Goal: Transaction & Acquisition: Purchase product/service

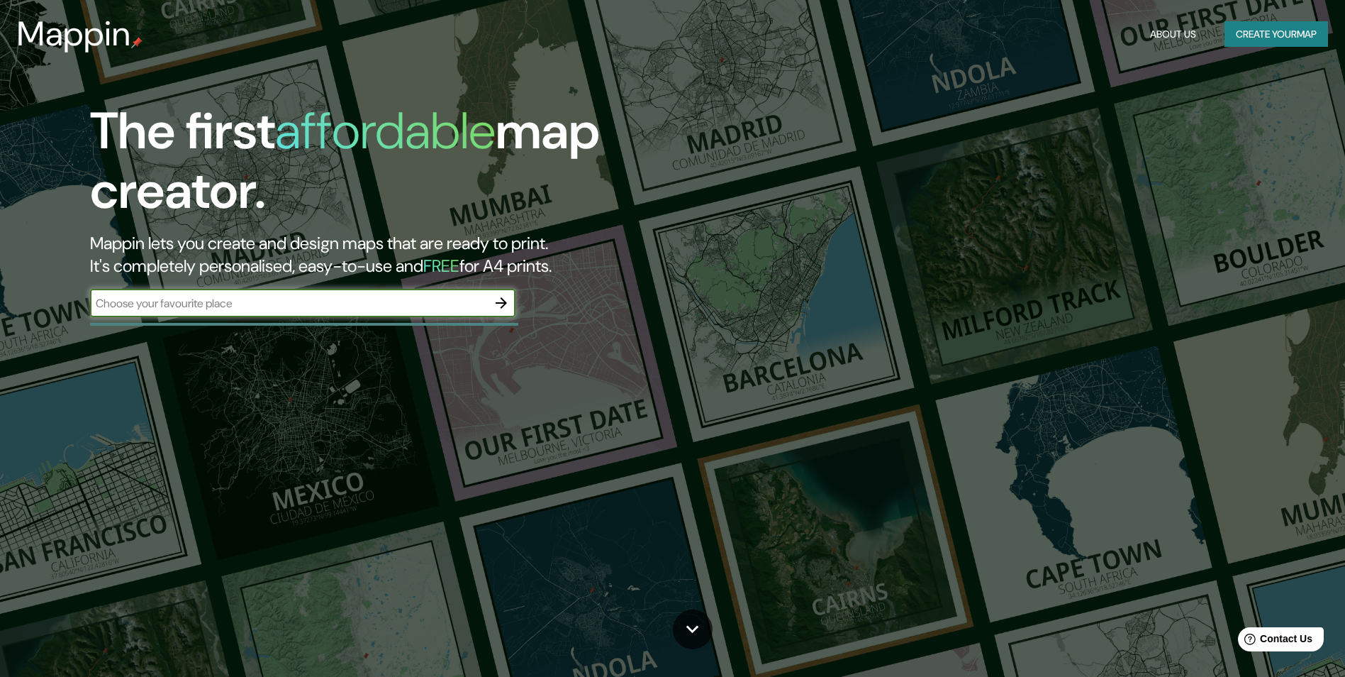
click at [328, 302] on input "text" at bounding box center [288, 303] width 397 height 16
type input "[GEOGRAPHIC_DATA]"
click at [497, 304] on icon "button" at bounding box center [501, 302] width 17 height 17
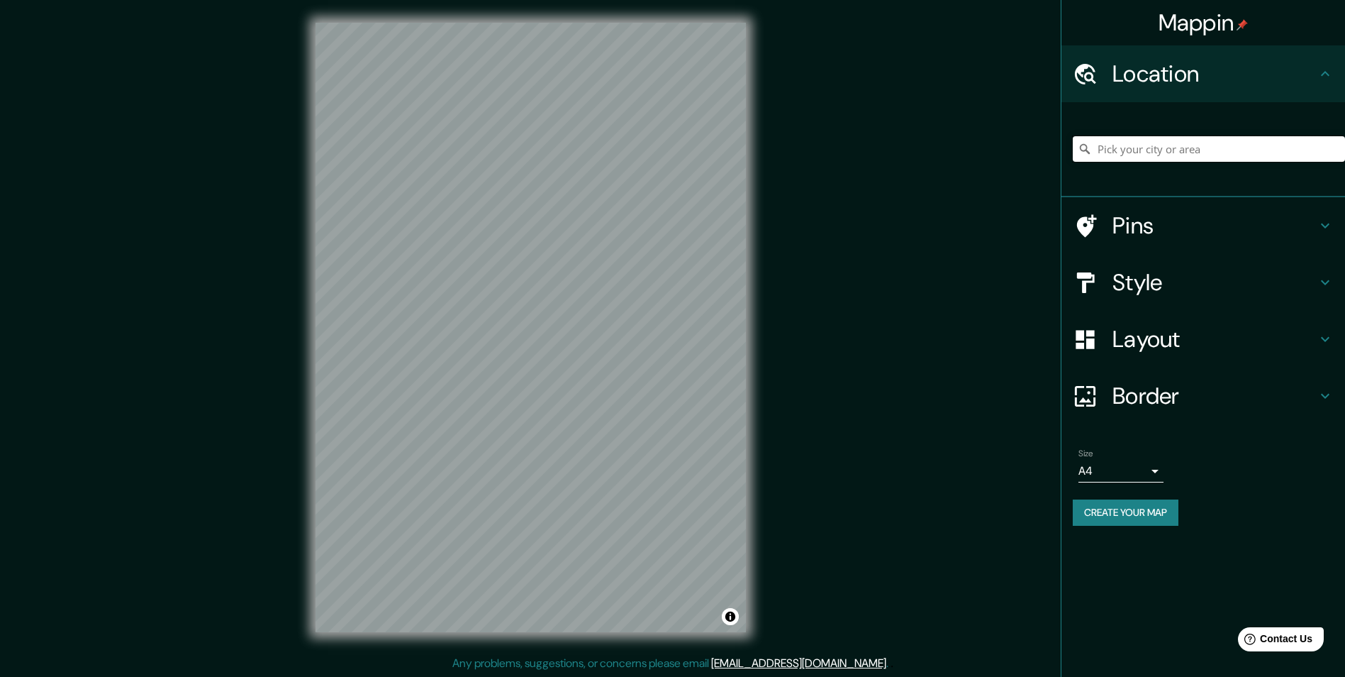
click at [1199, 147] on input "Pick your city or area" at bounding box center [1209, 149] width 272 height 26
click at [1237, 149] on input "Donauwörth, Circondario del Danubio-Ries, [GEOGRAPHIC_DATA], [GEOGRAPHIC_DATA]" at bounding box center [1209, 149] width 272 height 26
click at [1338, 158] on input "Donauwörth, Circondario del Danubio-Ries, [GEOGRAPHIC_DATA], [GEOGRAPHIC_DATA]" at bounding box center [1209, 149] width 272 height 26
type input "Donauwörth, Circondario del Danubio-Ries, [GEOGRAPHIC_DATA], [GEOGRAPHIC_DATA]"
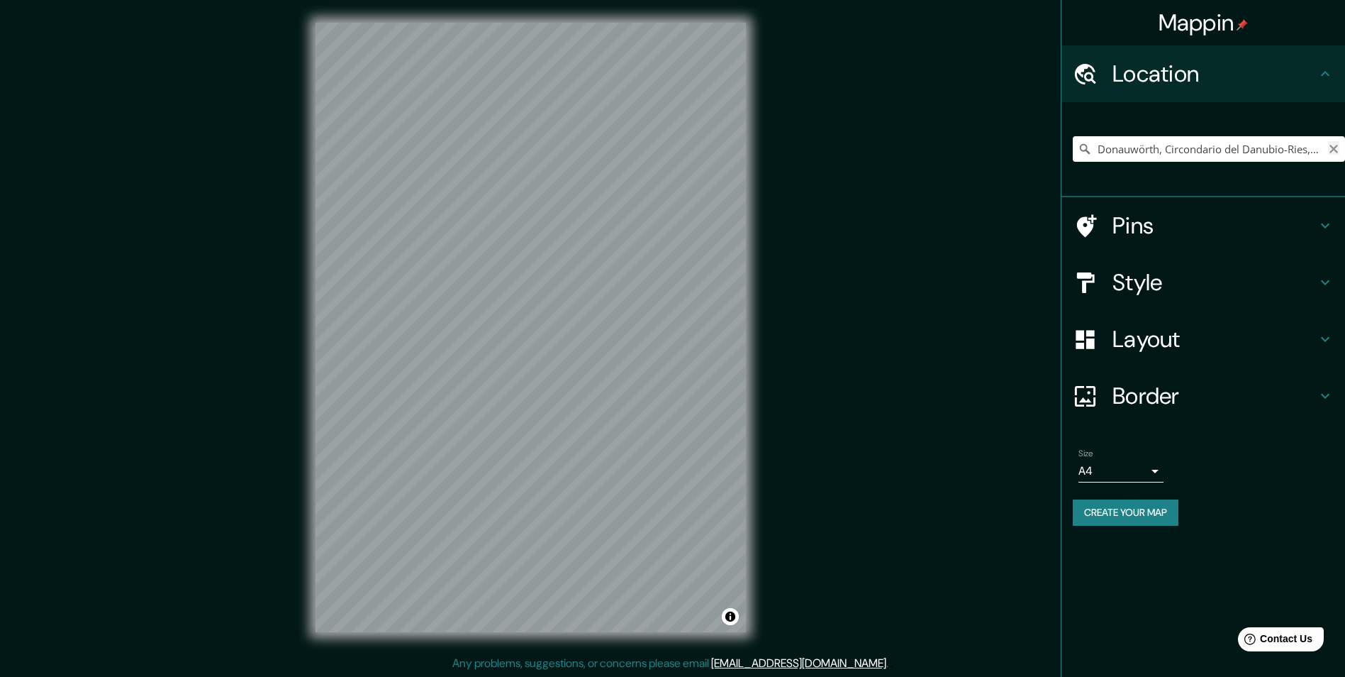
click at [1332, 145] on icon "Clear" at bounding box center [1333, 148] width 11 height 11
type input "[GEOGRAPHIC_DATA], [GEOGRAPHIC_DATA], [GEOGRAPHIC_DATA], [GEOGRAPHIC_DATA]"
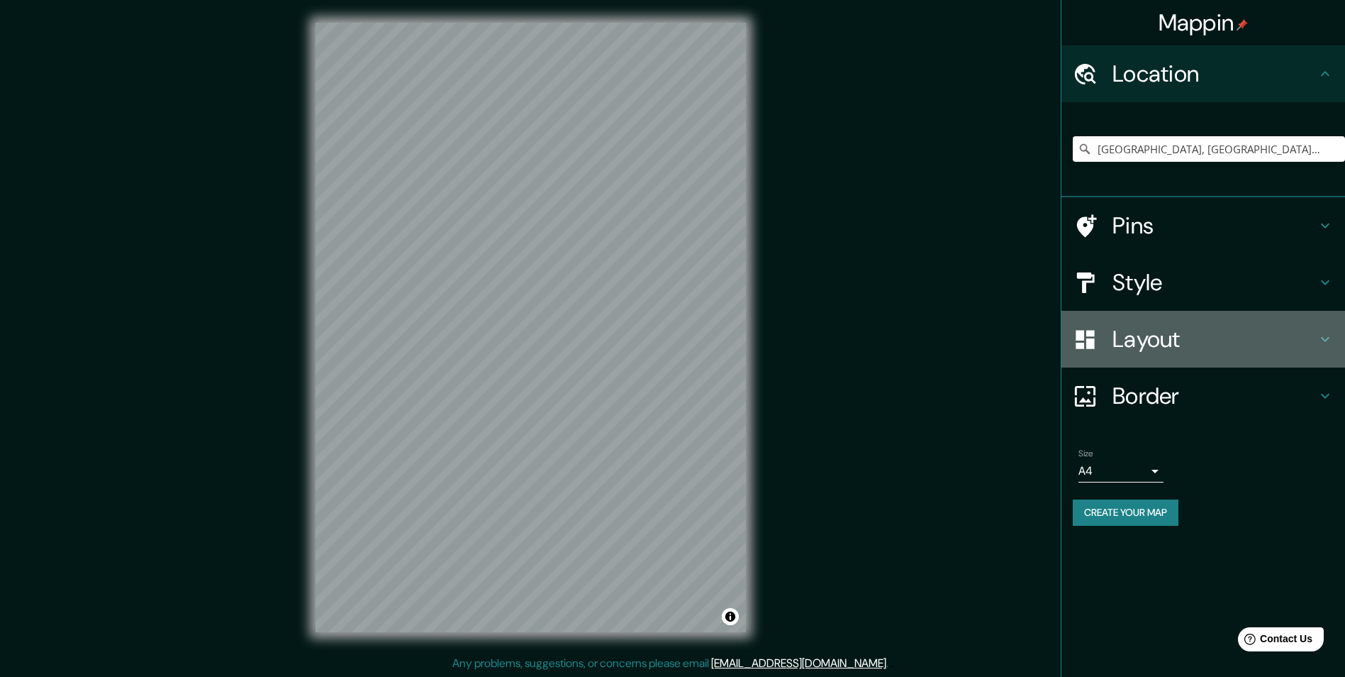
click at [1331, 338] on icon at bounding box center [1325, 339] width 17 height 17
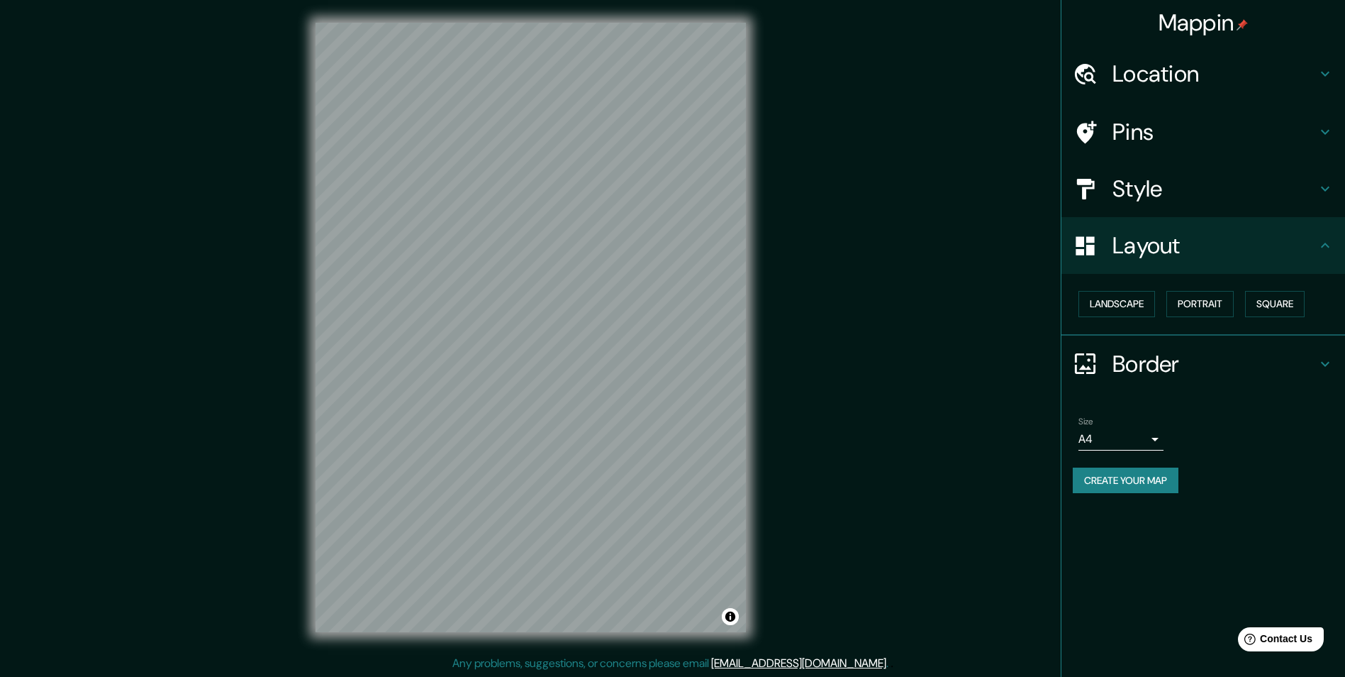
scroll to position [1, 0]
click at [601, 22] on div at bounding box center [531, 22] width 431 height 0
click at [605, 22] on div at bounding box center [531, 22] width 431 height 0
click at [545, 228] on div at bounding box center [546, 229] width 11 height 11
drag, startPoint x: 437, startPoint y: 228, endPoint x: 570, endPoint y: 245, distance: 134.4
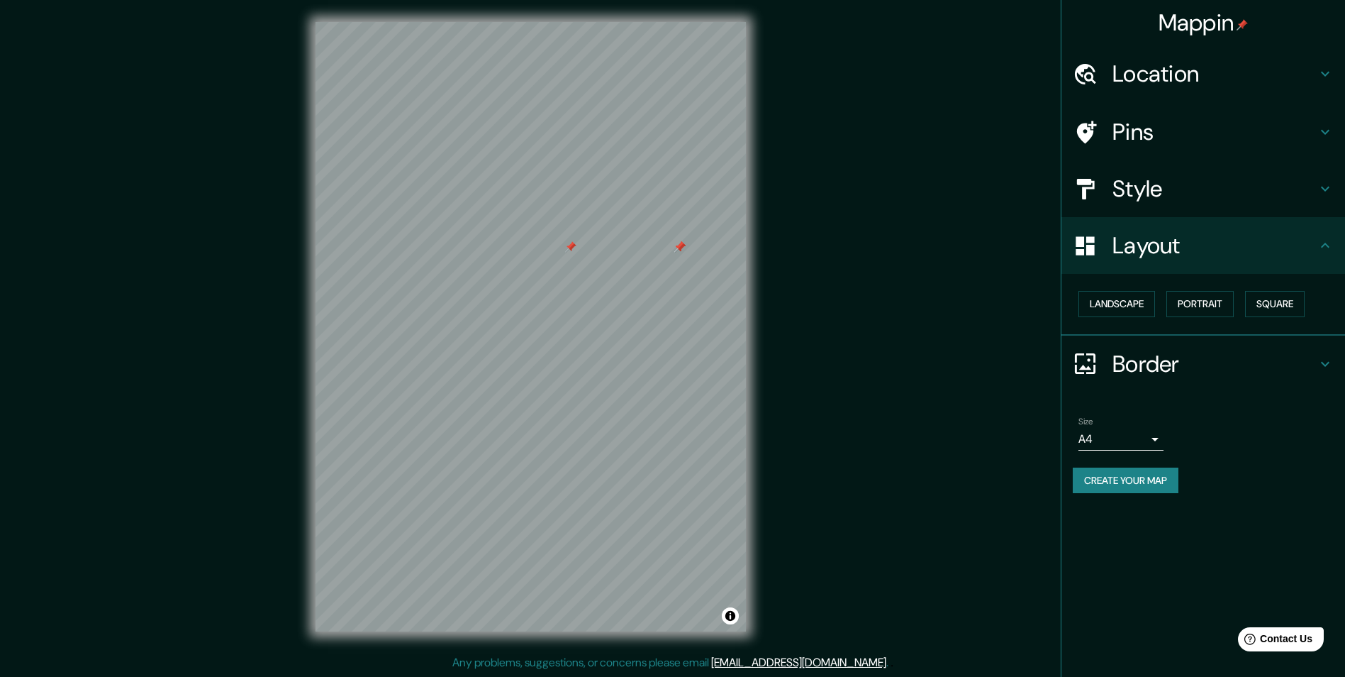
click at [570, 245] on div at bounding box center [570, 246] width 11 height 11
click at [1174, 191] on h4 "Style" at bounding box center [1215, 188] width 204 height 28
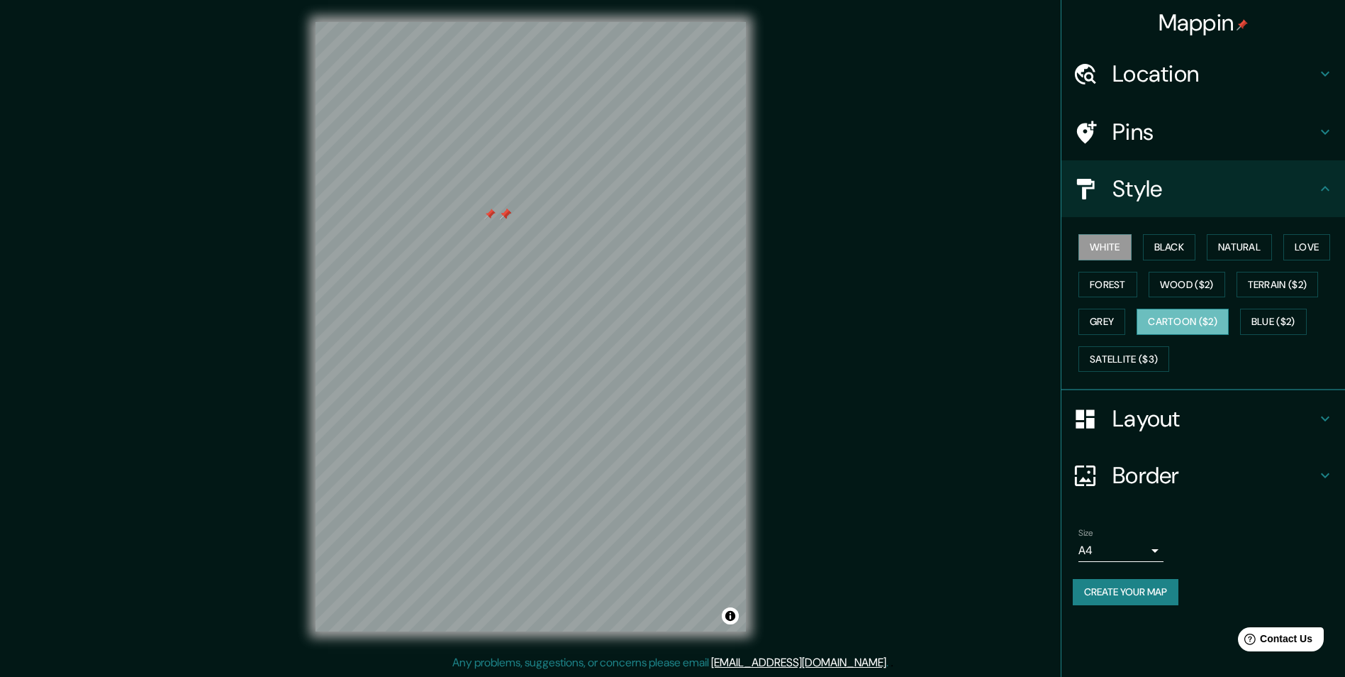
click at [1195, 323] on button "Cartoon ($2)" at bounding box center [1183, 322] width 92 height 26
click at [1105, 290] on button "Forest" at bounding box center [1108, 285] width 59 height 26
click at [1182, 252] on button "Black" at bounding box center [1169, 247] width 53 height 26
click at [1251, 244] on button "Natural" at bounding box center [1239, 247] width 65 height 26
click at [1331, 248] on button "Love" at bounding box center [1307, 247] width 47 height 26
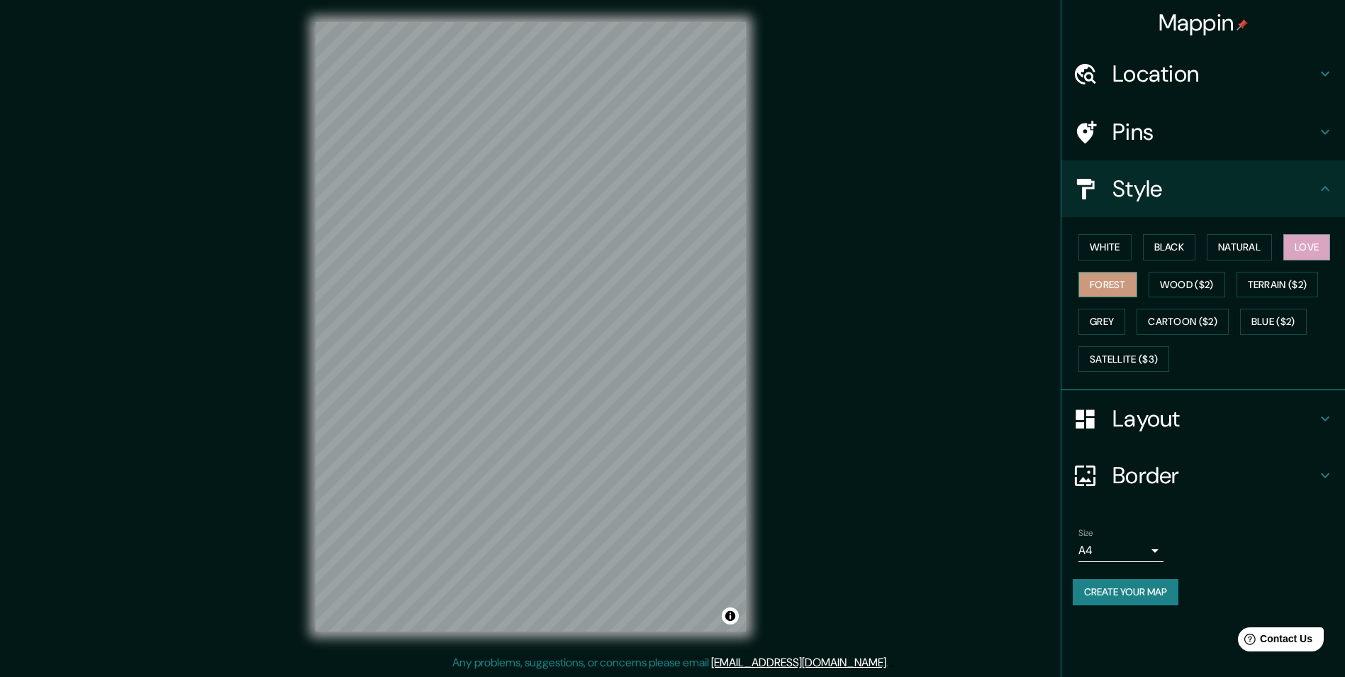
click at [1121, 288] on button "Forest" at bounding box center [1108, 285] width 59 height 26
click at [1117, 316] on button "Grey" at bounding box center [1102, 322] width 47 height 26
click at [1193, 326] on button "Cartoon ($2)" at bounding box center [1183, 322] width 92 height 26
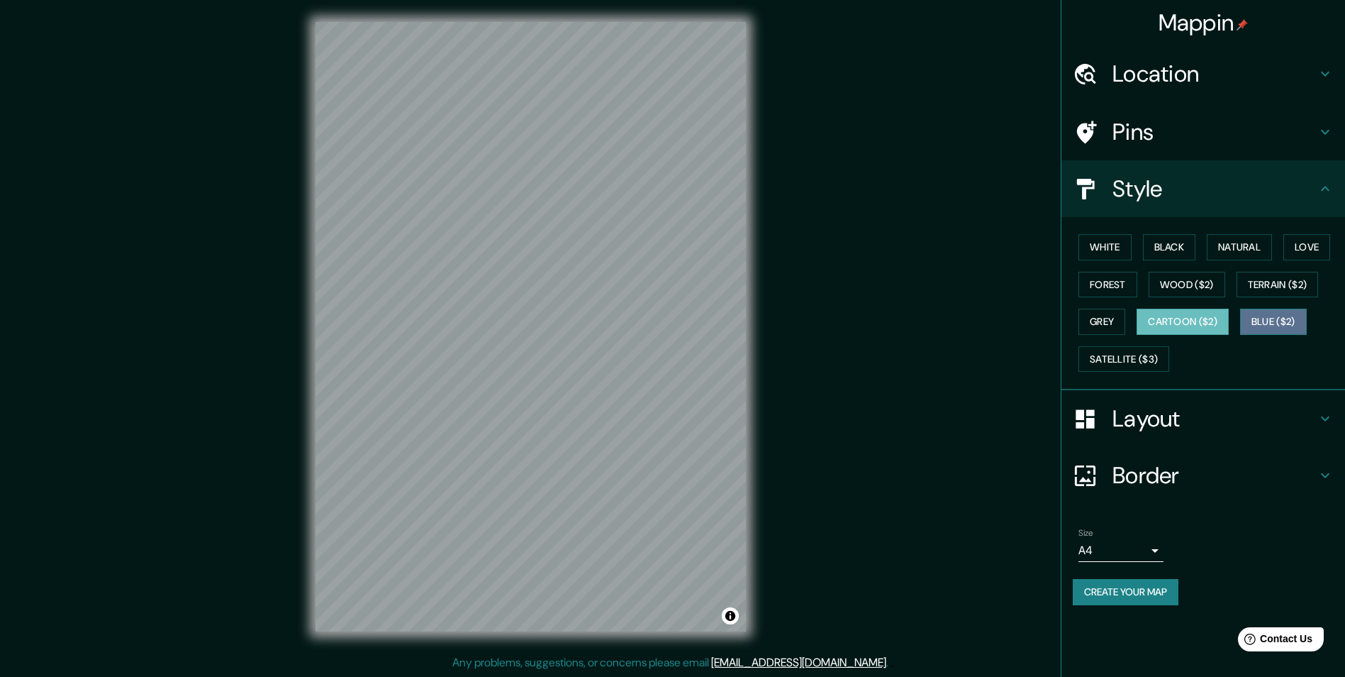
click at [1292, 320] on button "Blue ($2)" at bounding box center [1273, 322] width 67 height 26
click at [1155, 361] on button "Satellite ($3)" at bounding box center [1124, 359] width 91 height 26
click at [1304, 195] on h4 "Style" at bounding box center [1215, 188] width 204 height 28
click at [1150, 138] on h4 "Pins" at bounding box center [1215, 132] width 204 height 28
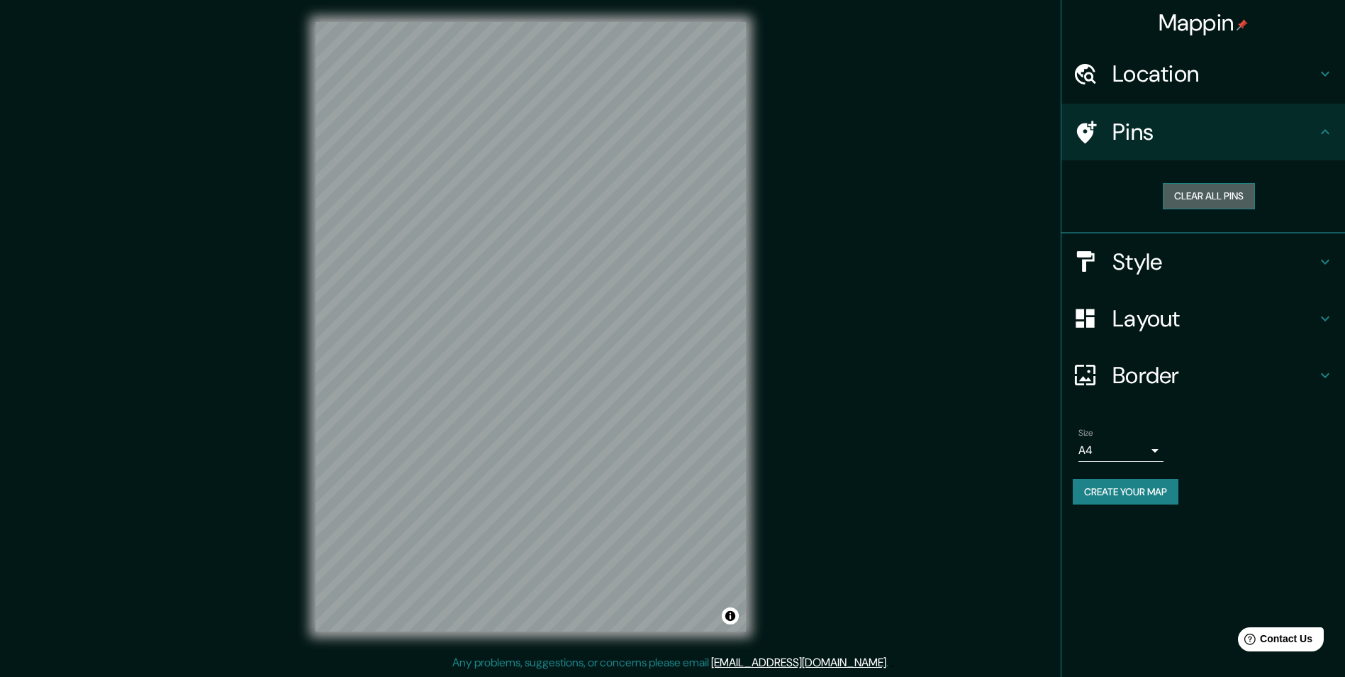
click at [1201, 208] on button "Clear all pins" at bounding box center [1209, 196] width 92 height 26
click at [1188, 72] on h4 "Location" at bounding box center [1215, 74] width 204 height 28
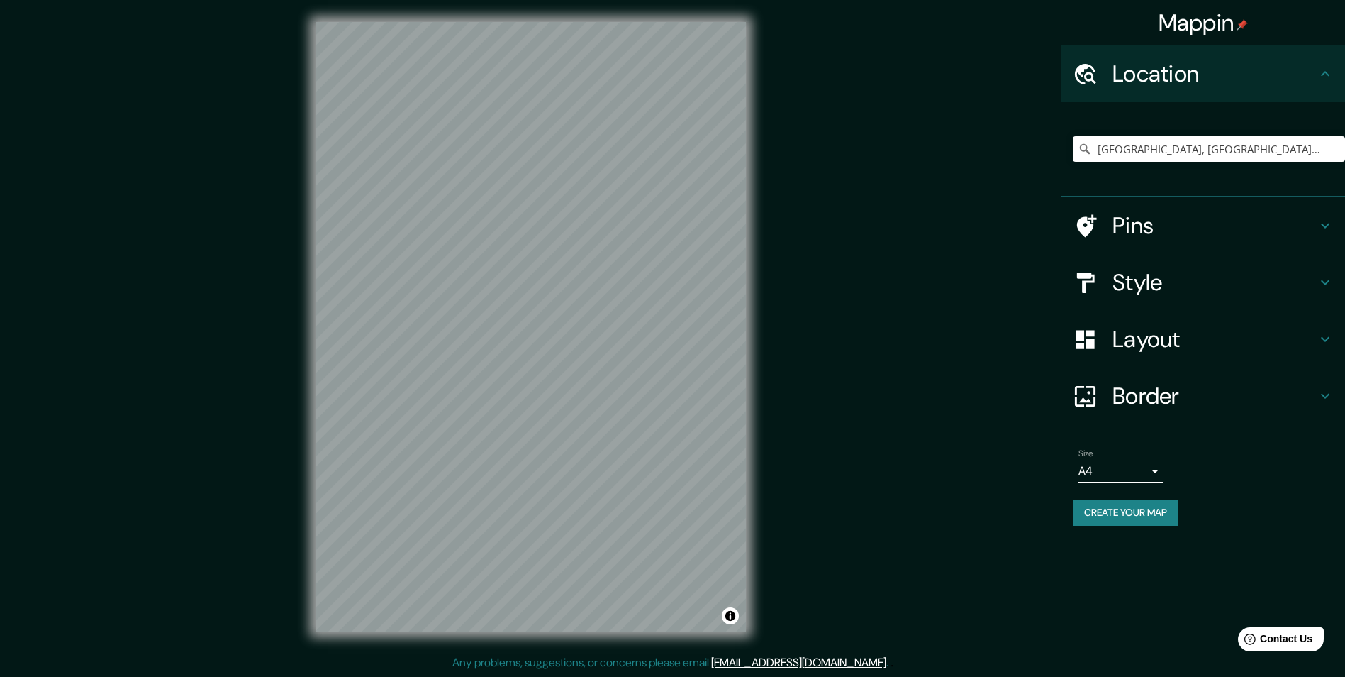
click at [1156, 398] on h4 "Border" at bounding box center [1215, 396] width 204 height 28
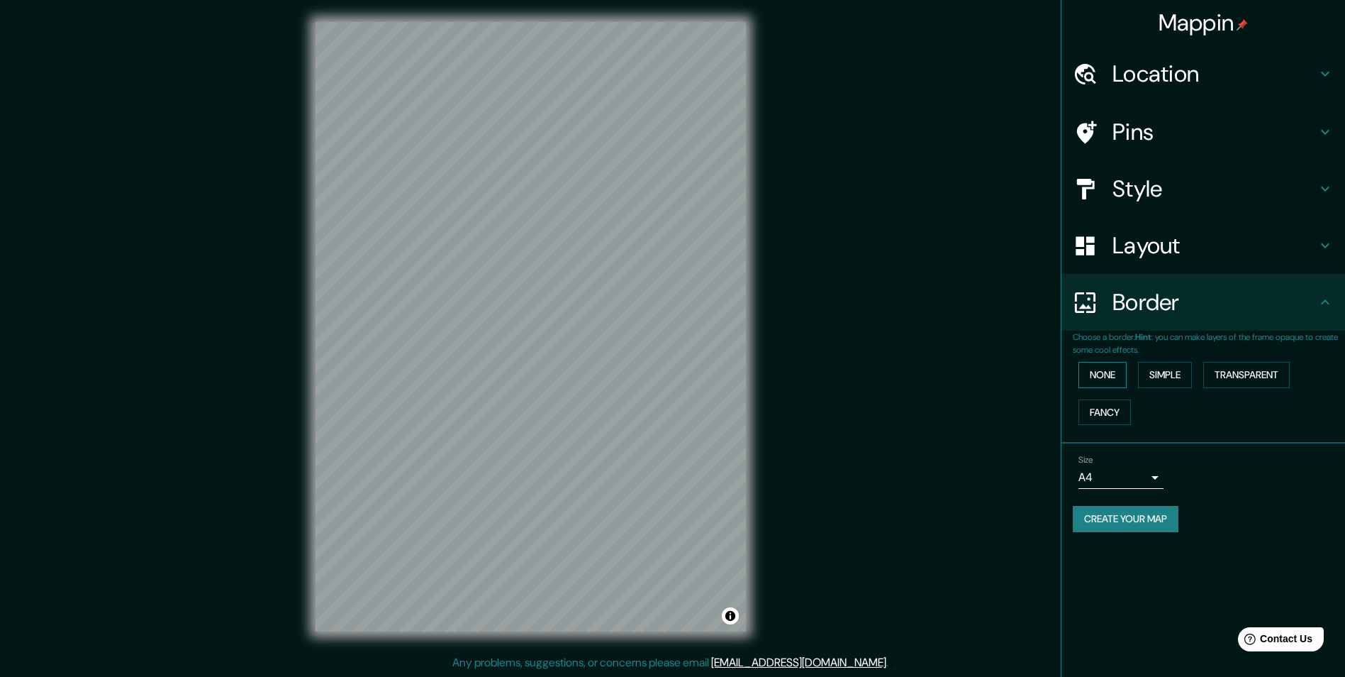
click at [1116, 372] on button "None" at bounding box center [1103, 375] width 48 height 26
click at [1177, 238] on h4 "Layout" at bounding box center [1215, 245] width 204 height 28
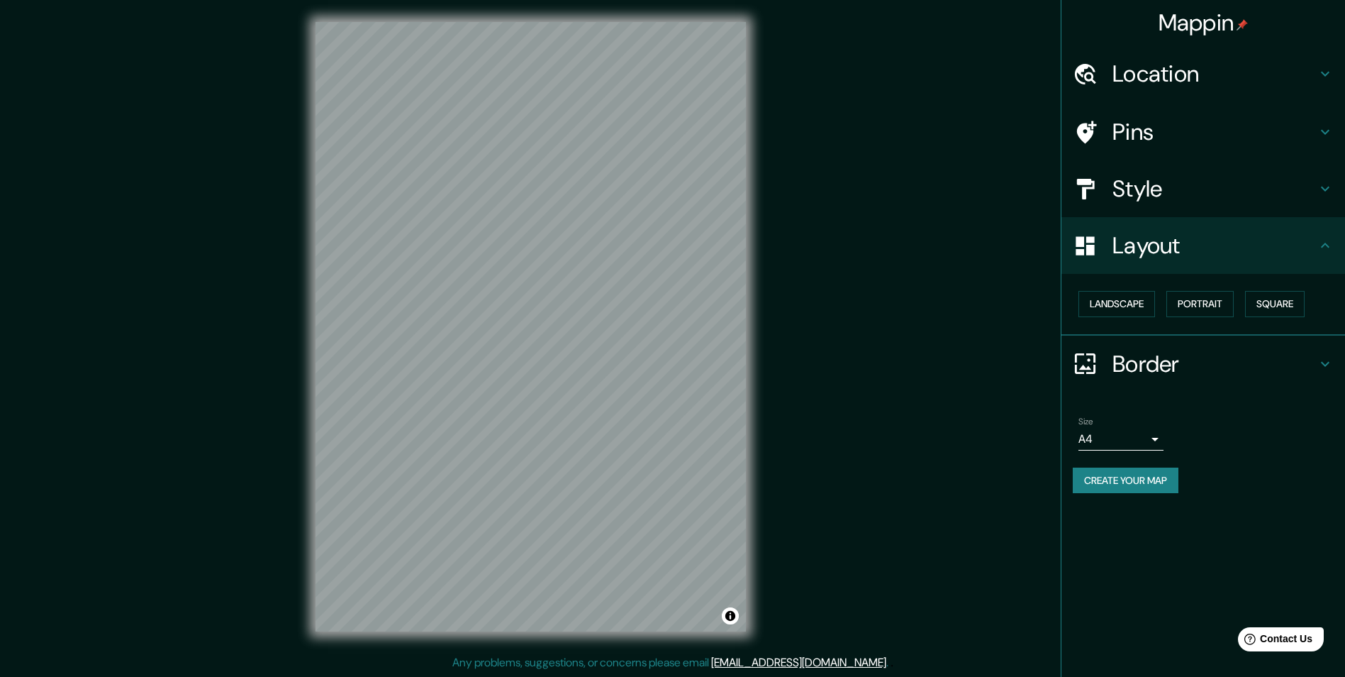
click at [1186, 194] on h4 "Style" at bounding box center [1215, 188] width 204 height 28
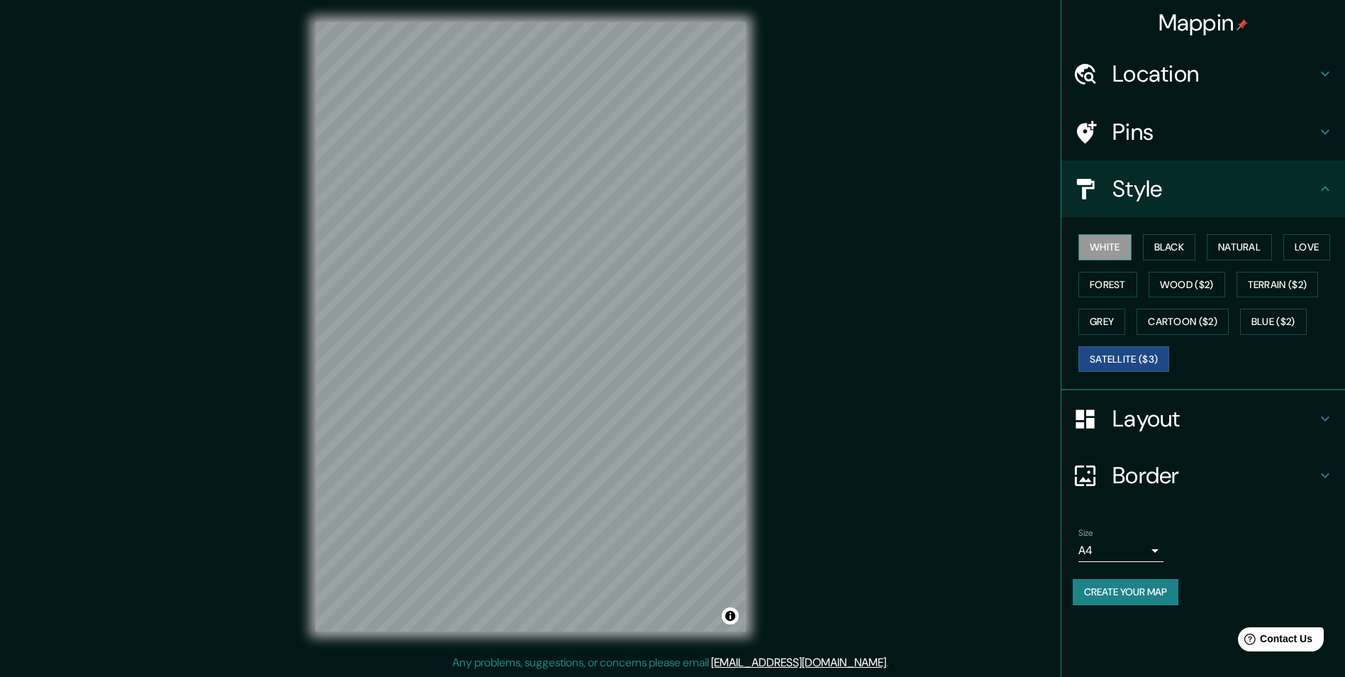
click at [1109, 244] on button "White" at bounding box center [1105, 247] width 53 height 26
click at [1141, 424] on h4 "Layout" at bounding box center [1215, 418] width 204 height 28
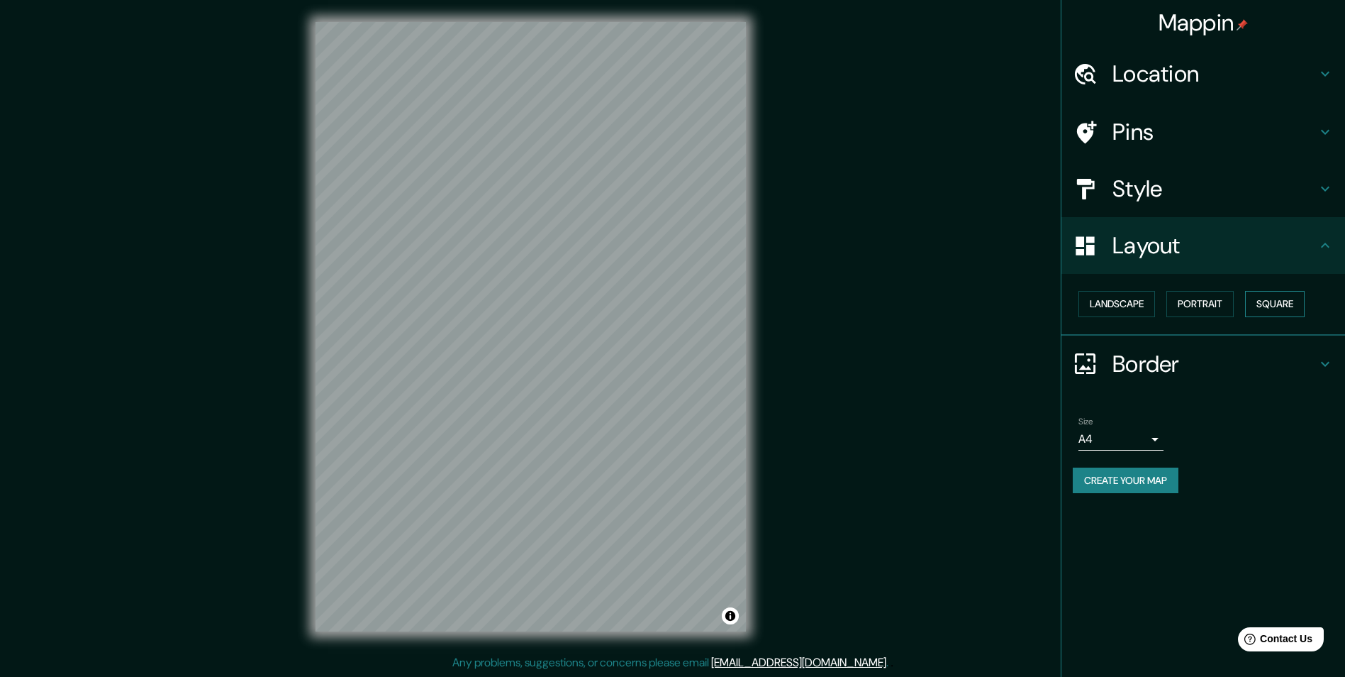
click at [1281, 306] on button "Square" at bounding box center [1275, 304] width 60 height 26
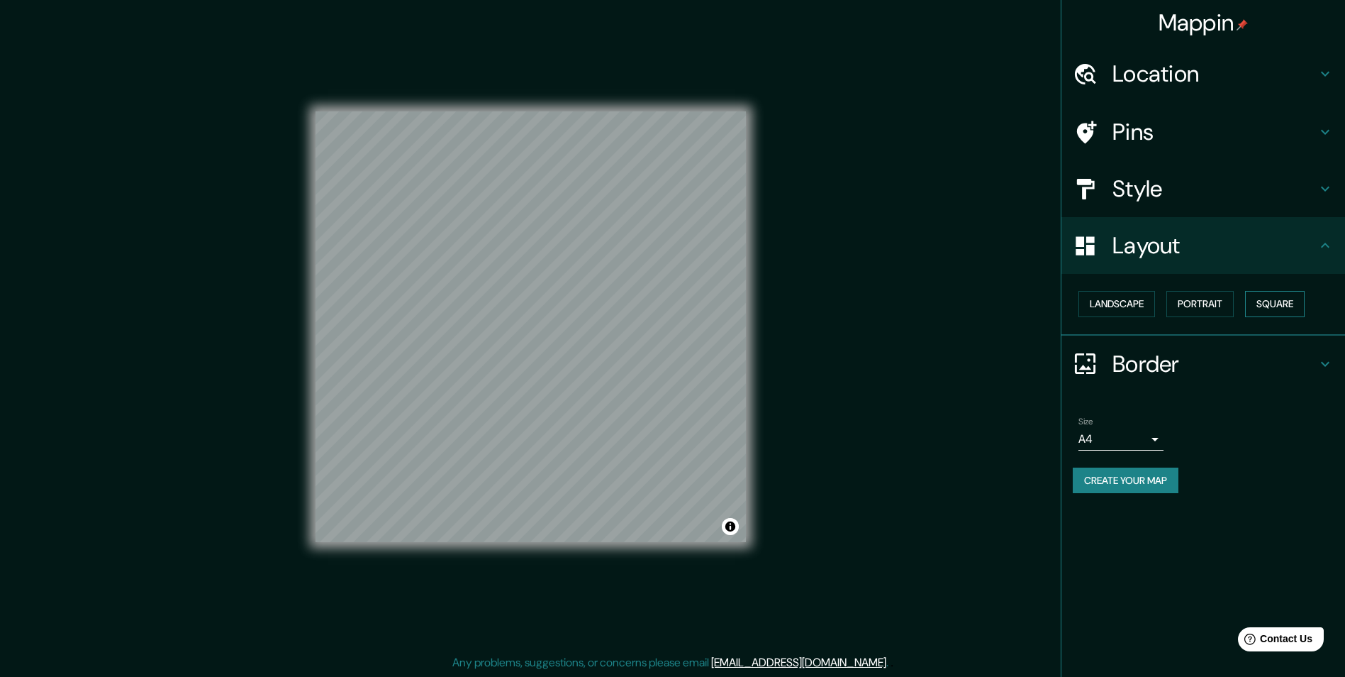
click at [1277, 306] on button "Square" at bounding box center [1275, 304] width 60 height 26
click at [1230, 308] on button "Portrait" at bounding box center [1200, 304] width 67 height 26
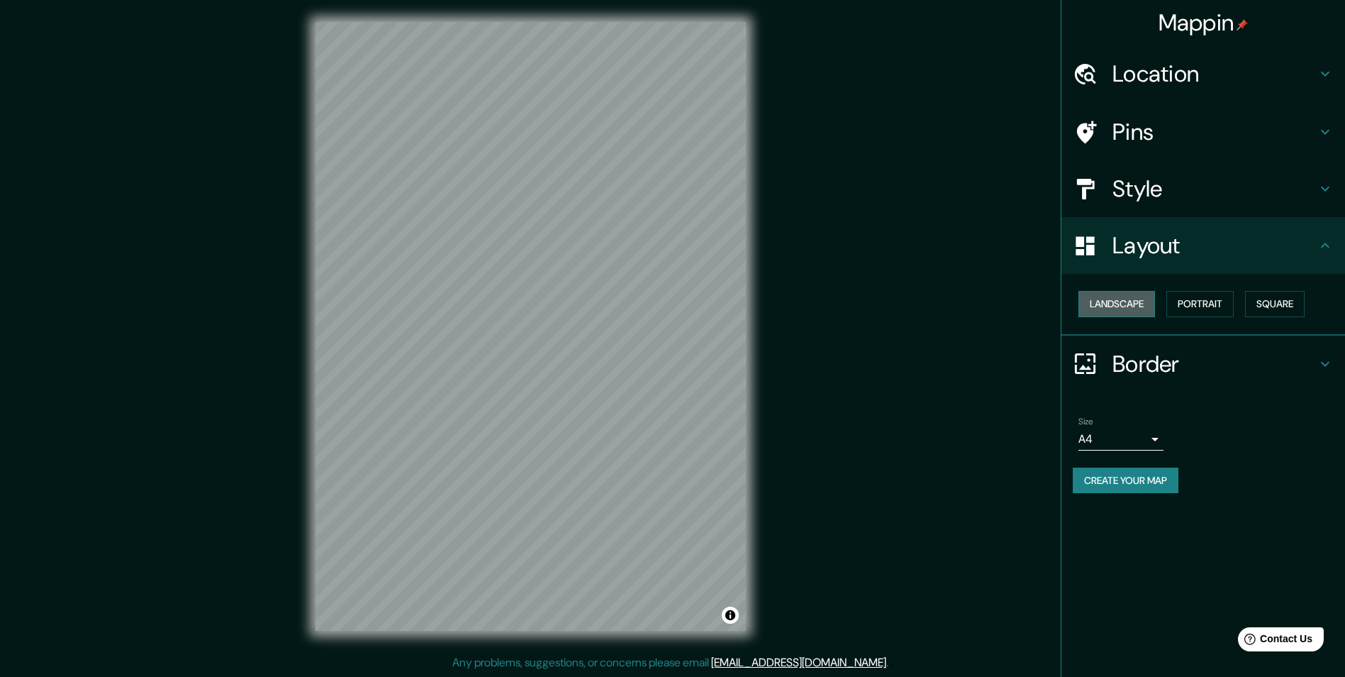
click at [1133, 308] on button "Landscape" at bounding box center [1117, 304] width 77 height 26
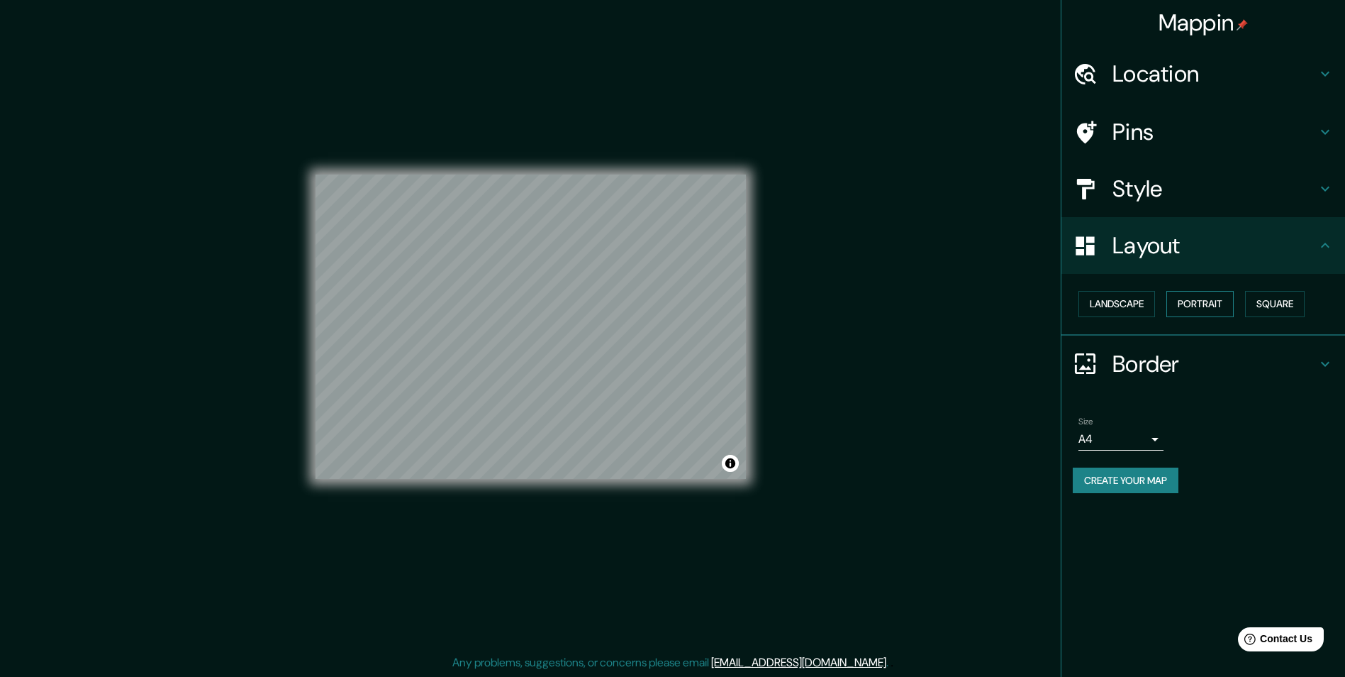
click at [1197, 305] on button "Portrait" at bounding box center [1200, 304] width 67 height 26
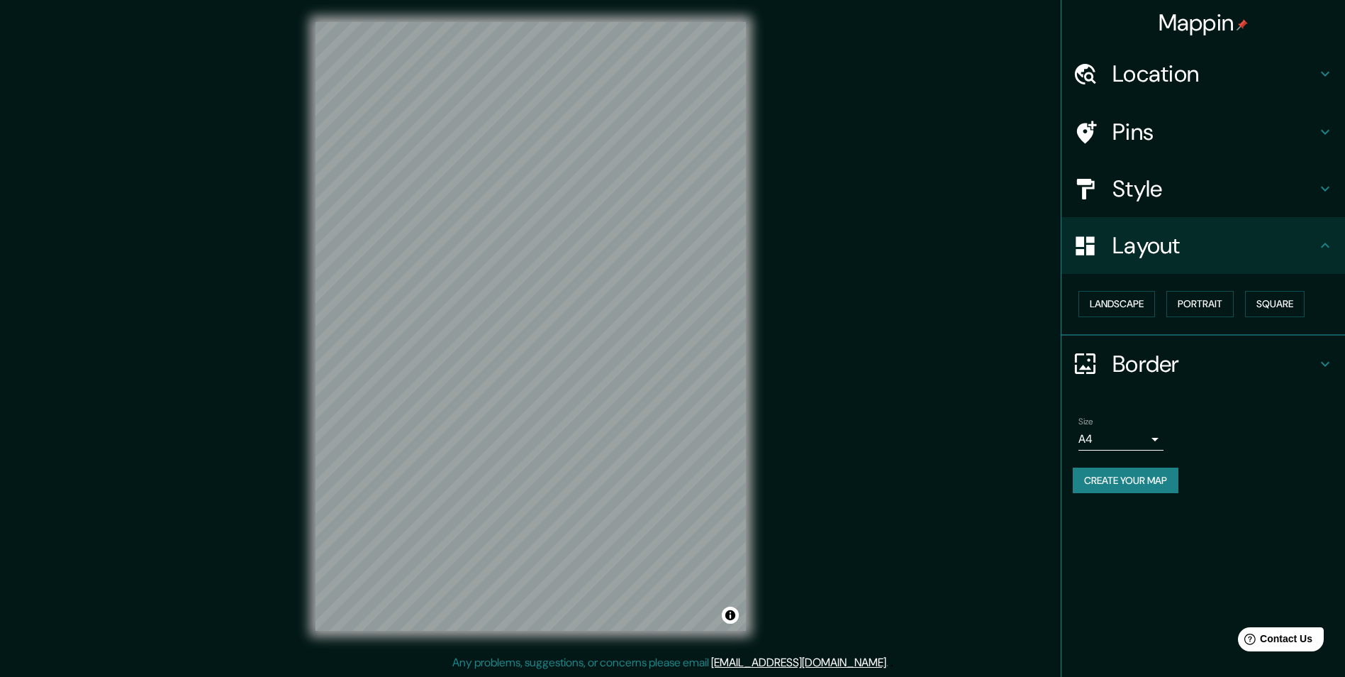
click at [1084, 367] on icon at bounding box center [1085, 363] width 21 height 21
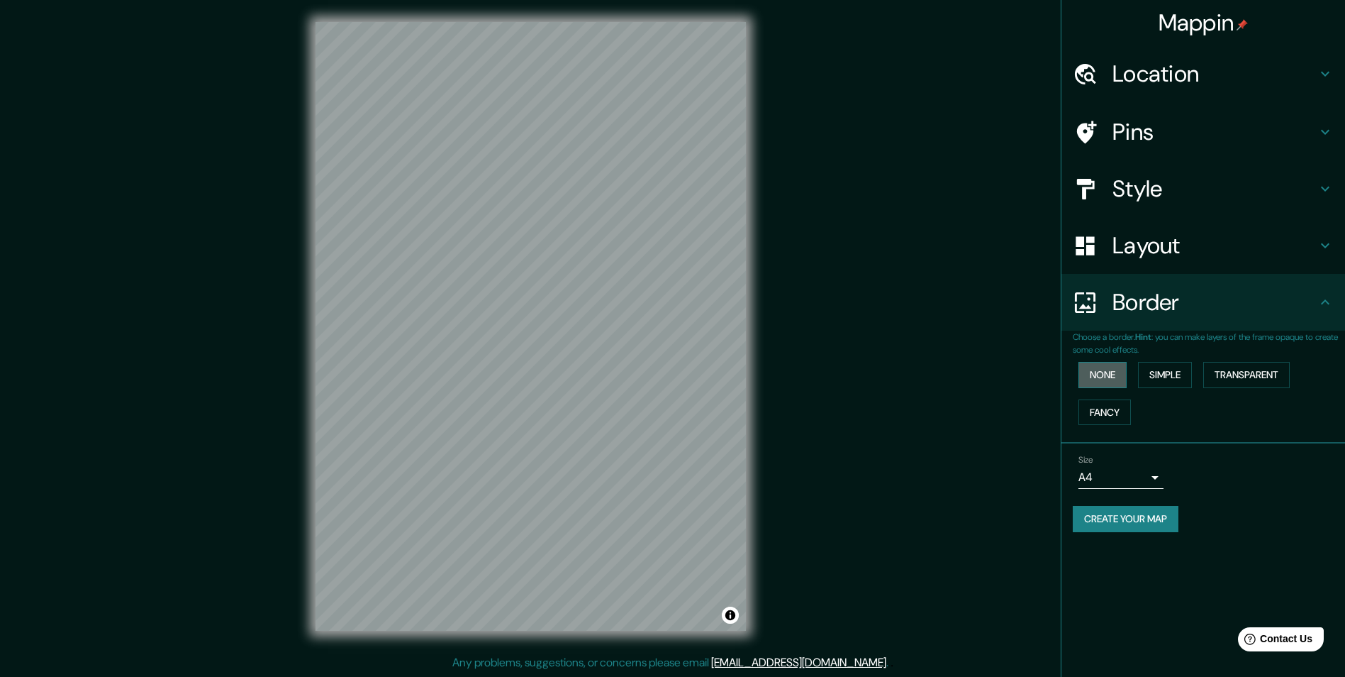
click at [1106, 375] on button "None" at bounding box center [1103, 375] width 48 height 26
click at [1172, 368] on button "Simple" at bounding box center [1165, 375] width 54 height 26
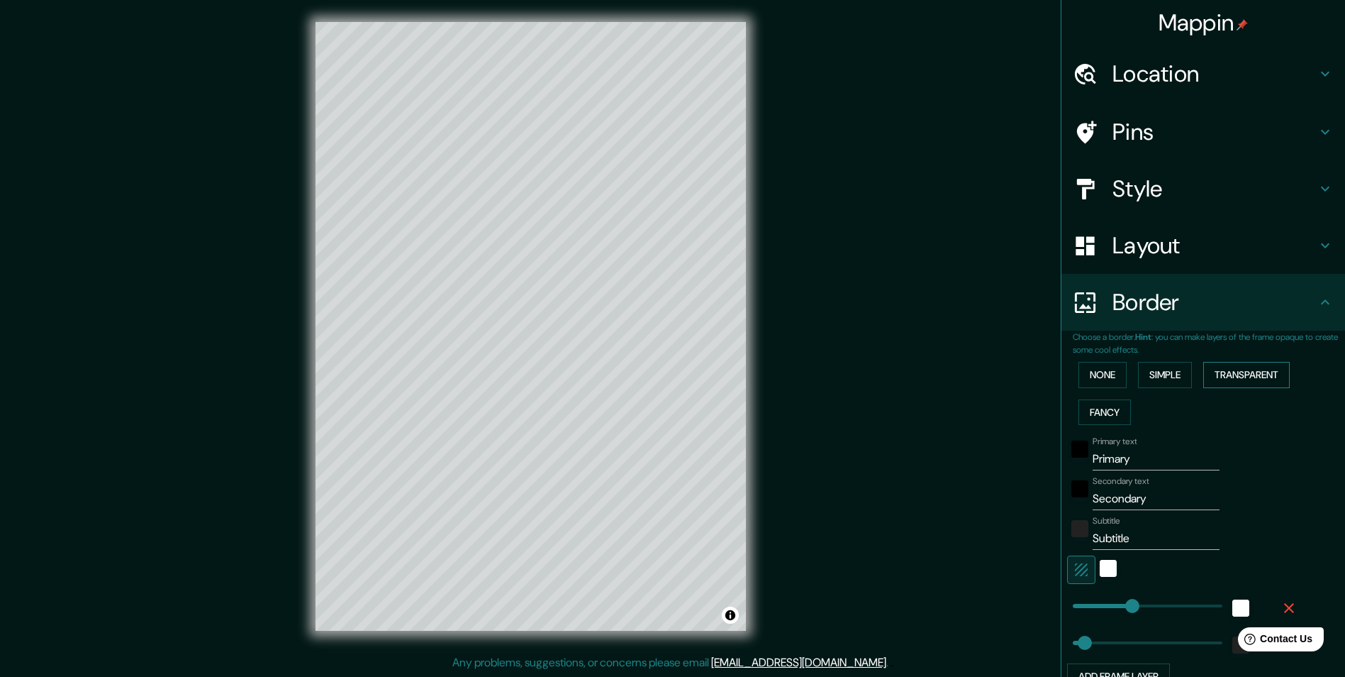
click at [1236, 374] on button "Transparent" at bounding box center [1247, 375] width 87 height 26
click at [1087, 408] on button "Fancy" at bounding box center [1105, 412] width 52 height 26
